Goal: Information Seeking & Learning: Learn about a topic

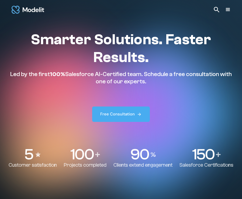
click at [228, 12] on div "menu" at bounding box center [227, 9] width 6 height 6
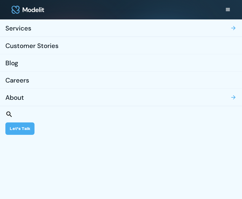
click at [30, 76] on link "Careers" at bounding box center [121, 79] width 242 height 17
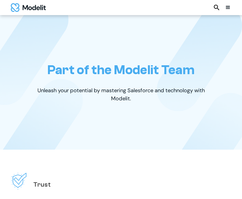
click at [227, 7] on div "menu" at bounding box center [227, 7] width 6 height 6
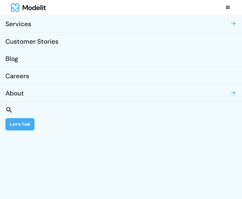
click at [37, 46] on div "Customer Stories" at bounding box center [31, 41] width 53 height 17
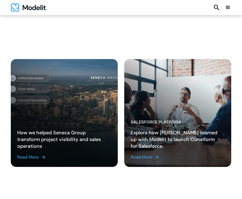
scroll to position [291, 0]
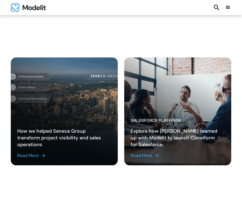
click at [40, 156] on link "Read More" at bounding box center [60, 155] width 86 height 6
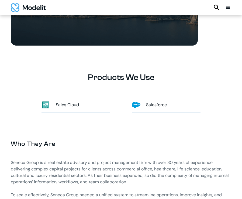
scroll to position [188, 0]
